Goal: Information Seeking & Learning: Check status

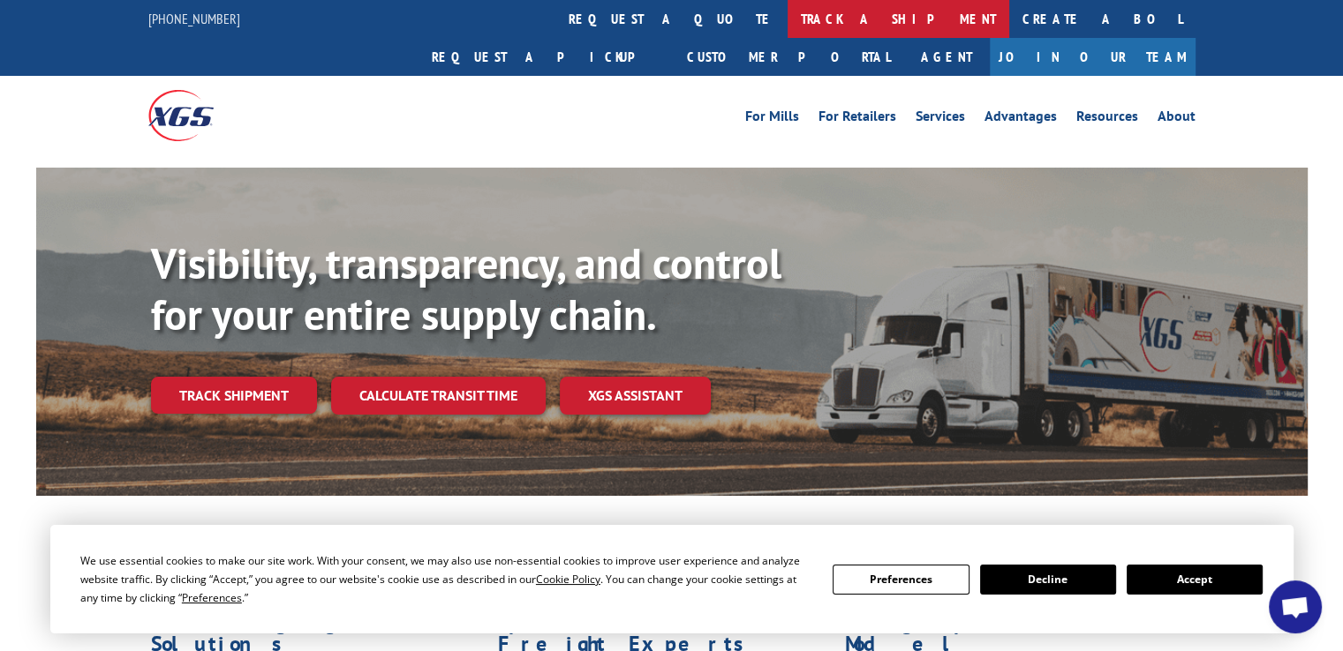
click at [787, 27] on link "track a shipment" at bounding box center [898, 19] width 222 height 38
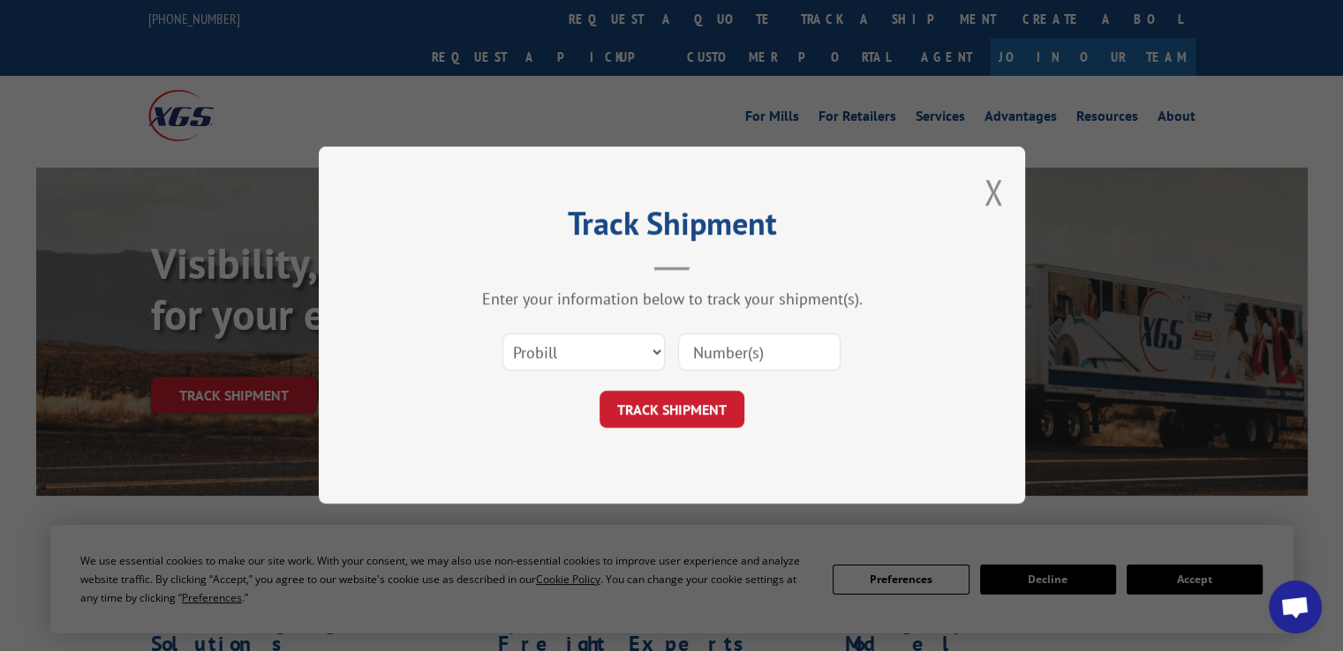
click at [726, 350] on input at bounding box center [759, 353] width 162 height 37
paste input "17589139"
type input "17589139"
click at [678, 402] on button "TRACK SHIPMENT" at bounding box center [671, 410] width 145 height 37
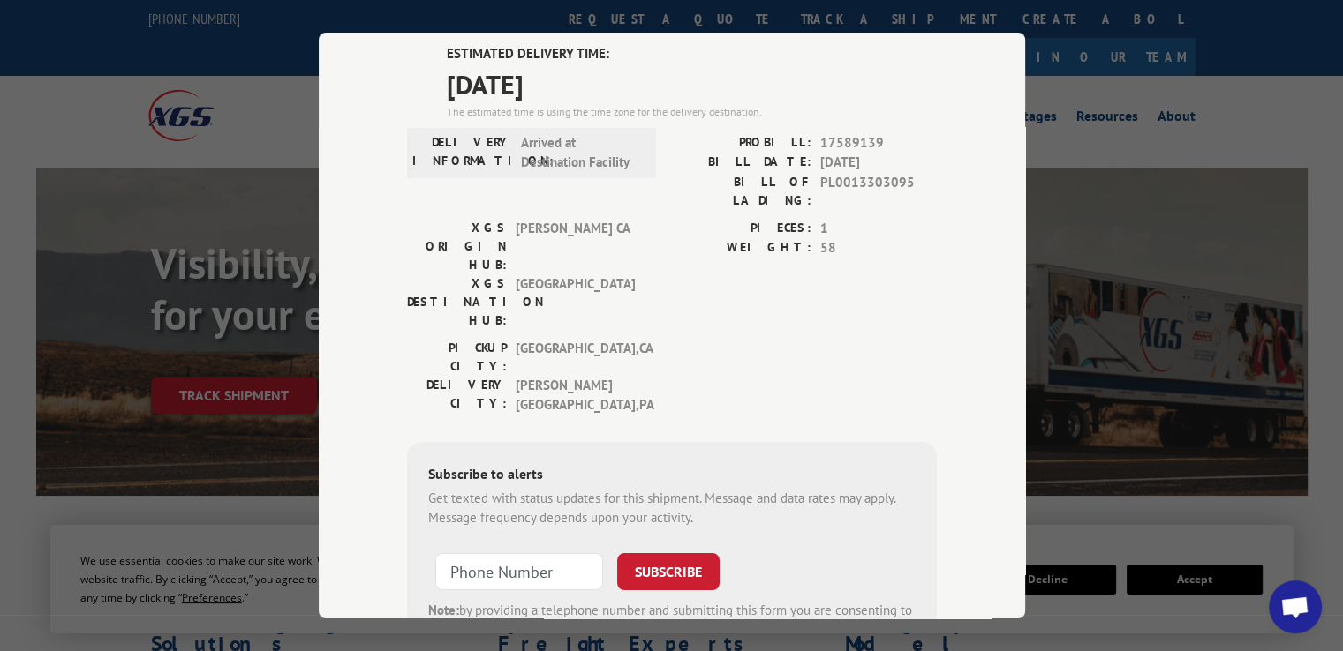
scroll to position [88, 0]
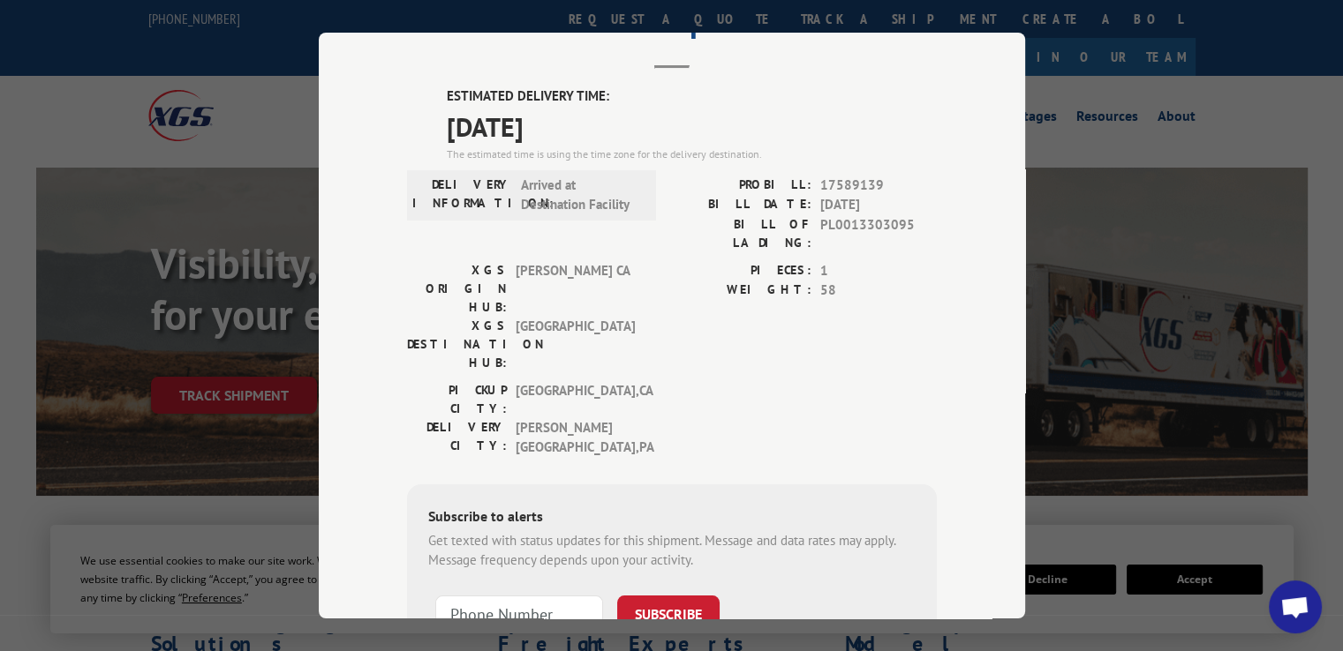
click at [836, 184] on span "17589139" at bounding box center [878, 185] width 117 height 20
copy span "17589139"
click at [1218, 296] on div "Track Shipment ESTIMATED DELIVERY TIME: [DATE] The estimated time is using the …" at bounding box center [671, 325] width 1343 height 651
click at [1155, 76] on div "Track Shipment ESTIMATED DELIVERY TIME: [DATE] The estimated time is using the …" at bounding box center [671, 325] width 1343 height 651
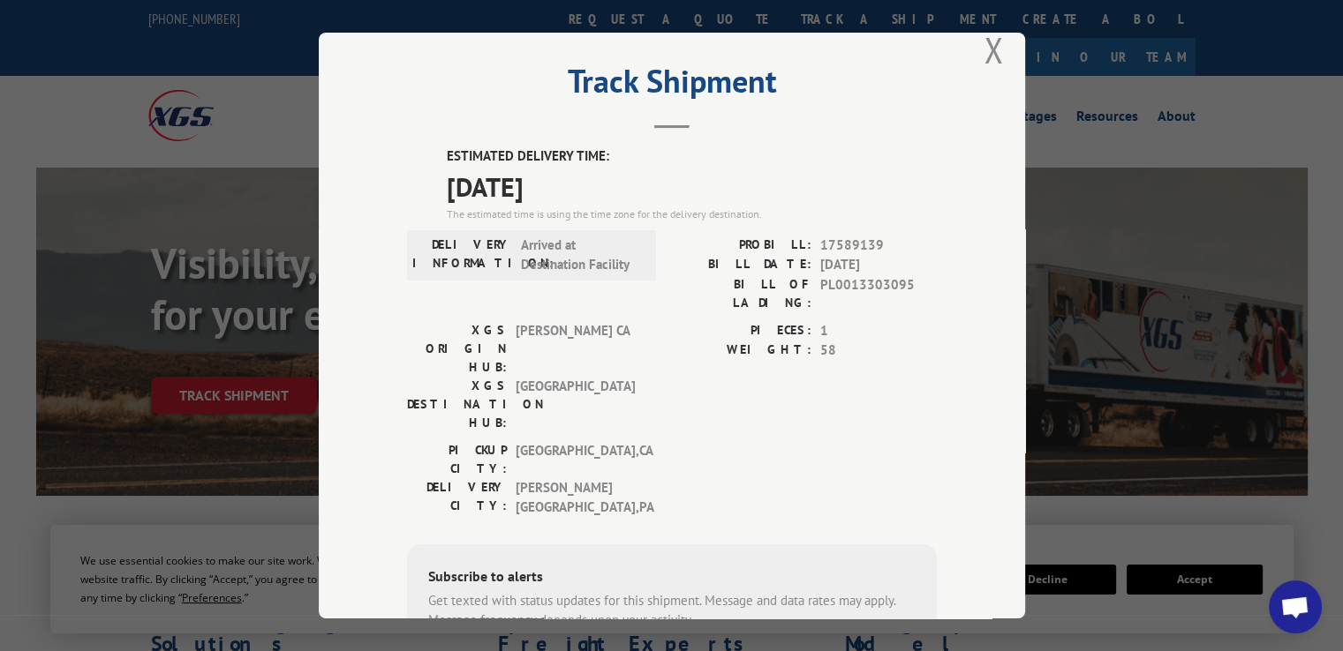
scroll to position [0, 0]
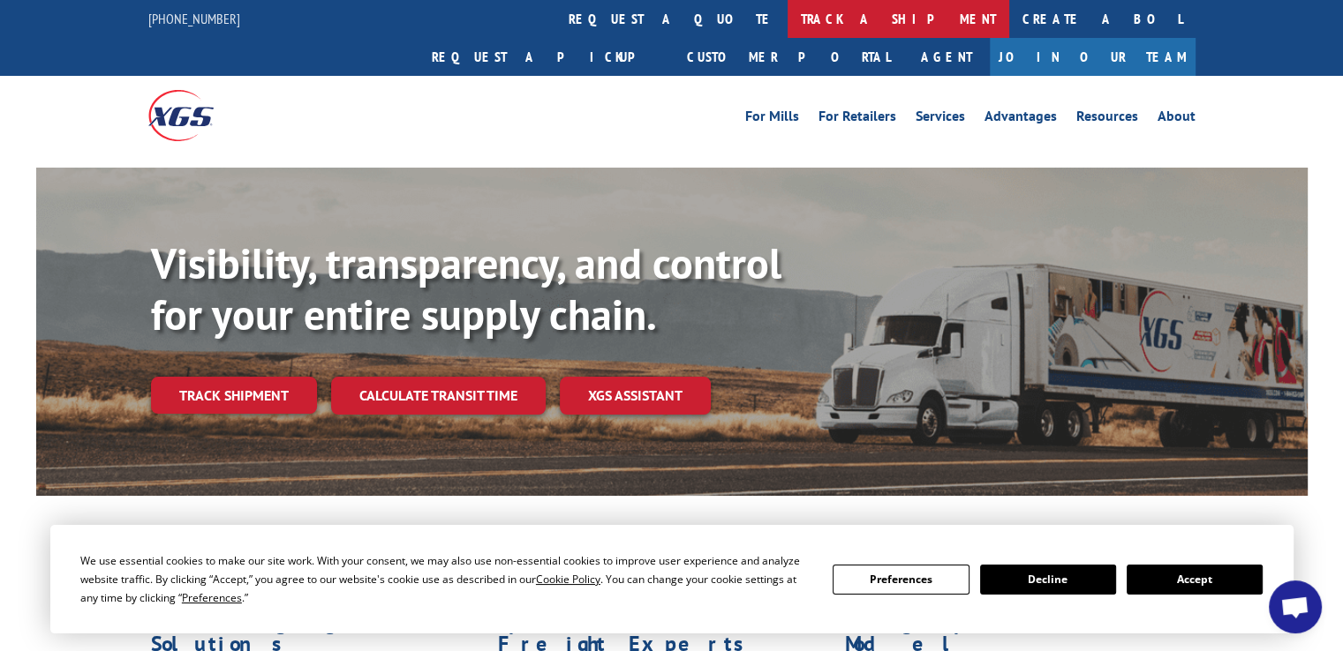
click at [787, 18] on link "track a shipment" at bounding box center [898, 19] width 222 height 38
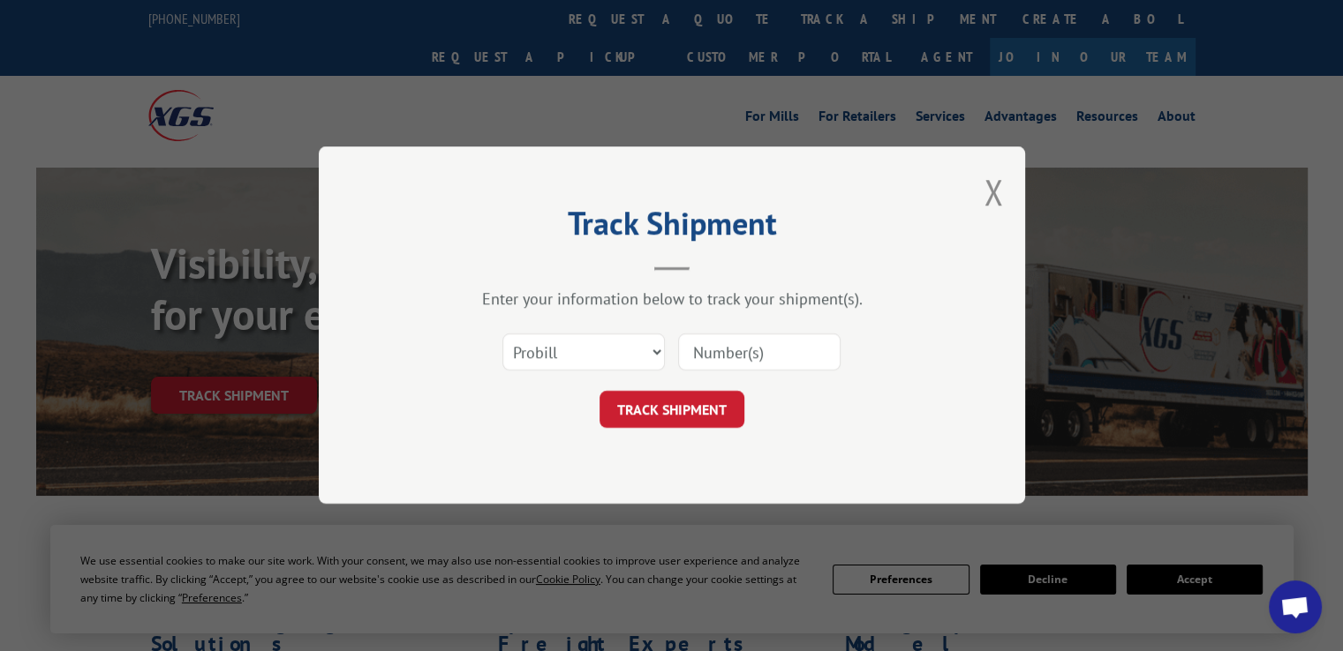
click at [749, 344] on input at bounding box center [759, 353] width 162 height 37
paste input "17589139"
type input "17589139"
click at [695, 396] on button "TRACK SHIPMENT" at bounding box center [671, 410] width 145 height 37
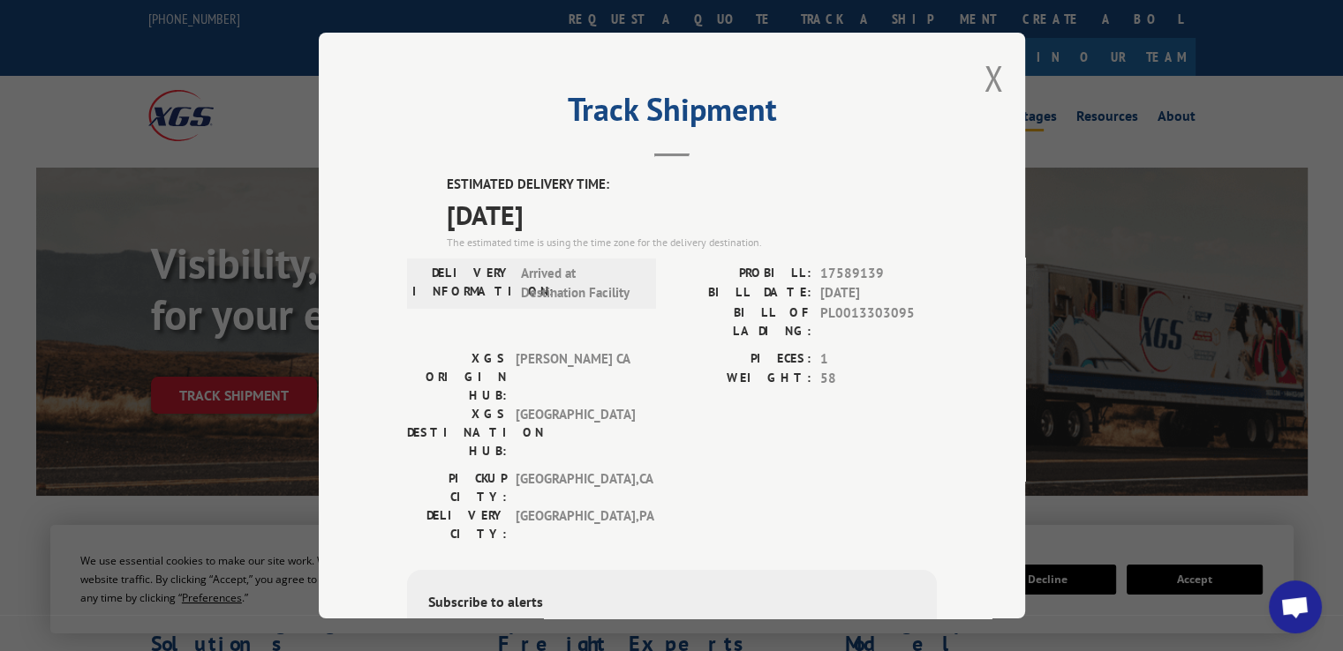
click at [989, 84] on button "Close modal" at bounding box center [992, 78] width 19 height 47
